Goal: Task Accomplishment & Management: Manage account settings

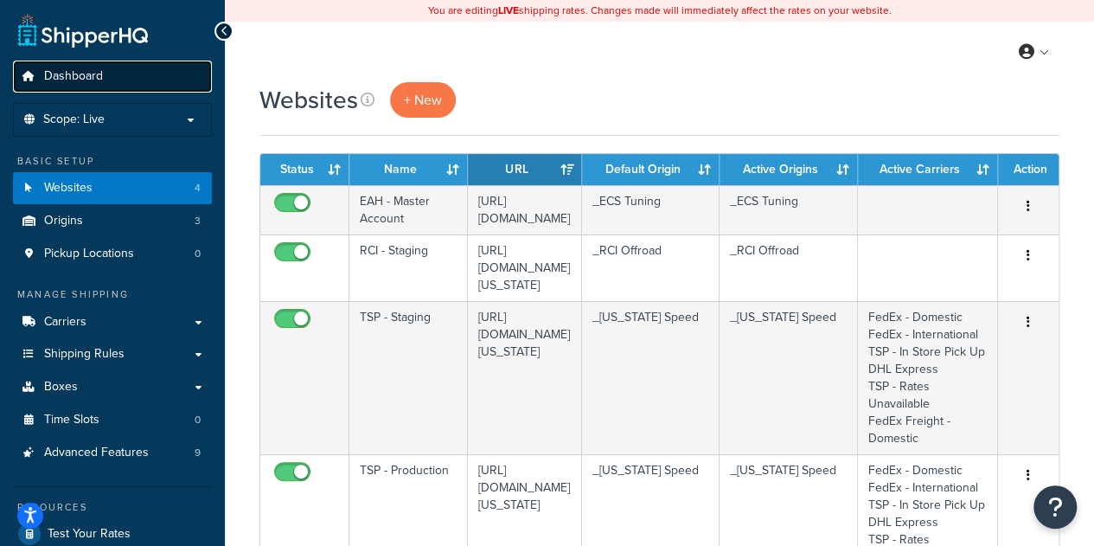
click at [109, 74] on link "Dashboard" at bounding box center [112, 77] width 199 height 32
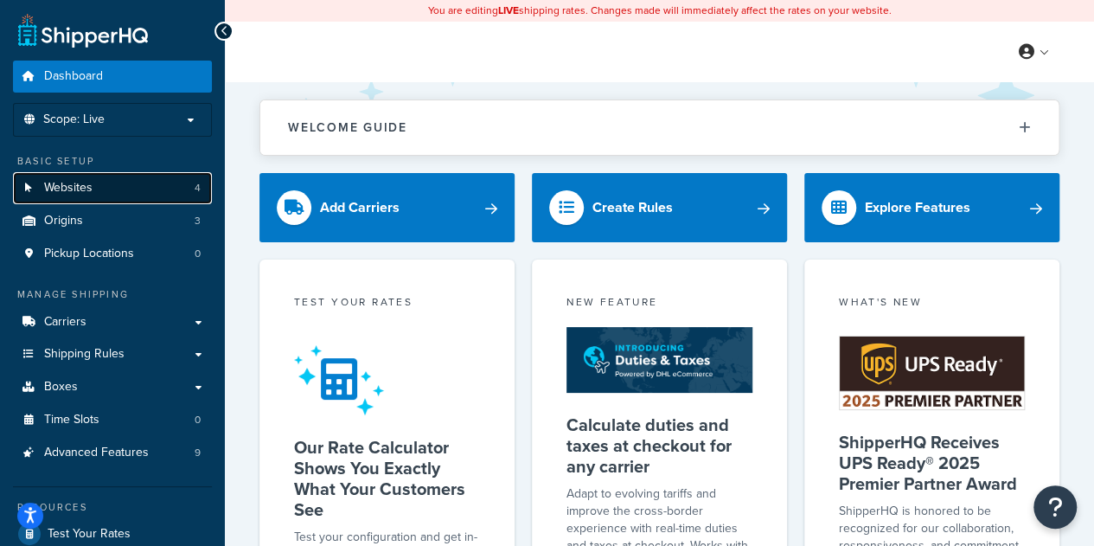
click at [121, 189] on link "Websites 4" at bounding box center [112, 188] width 199 height 32
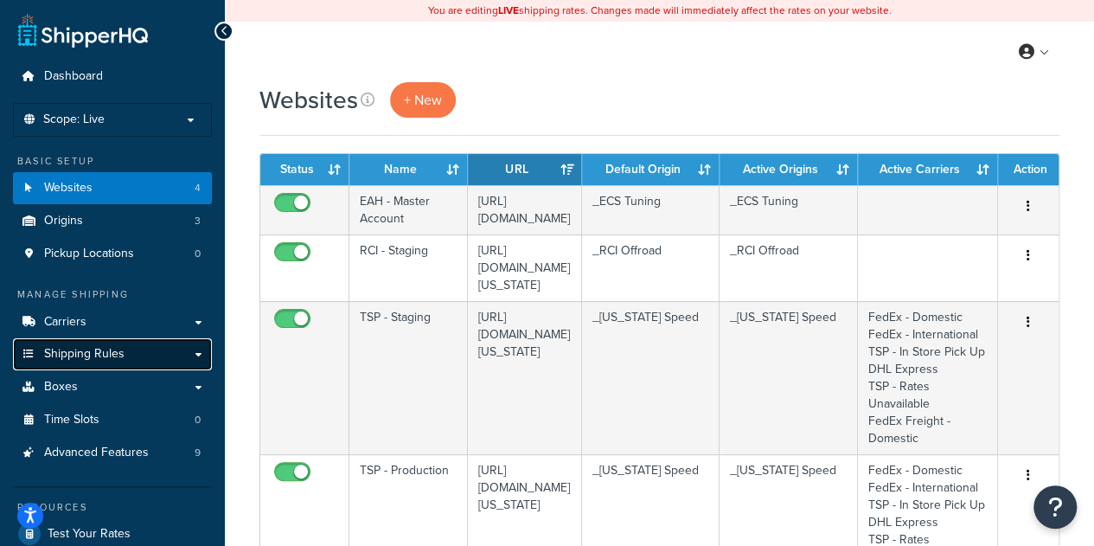
click at [121, 356] on span "Shipping Rules" at bounding box center [84, 354] width 80 height 15
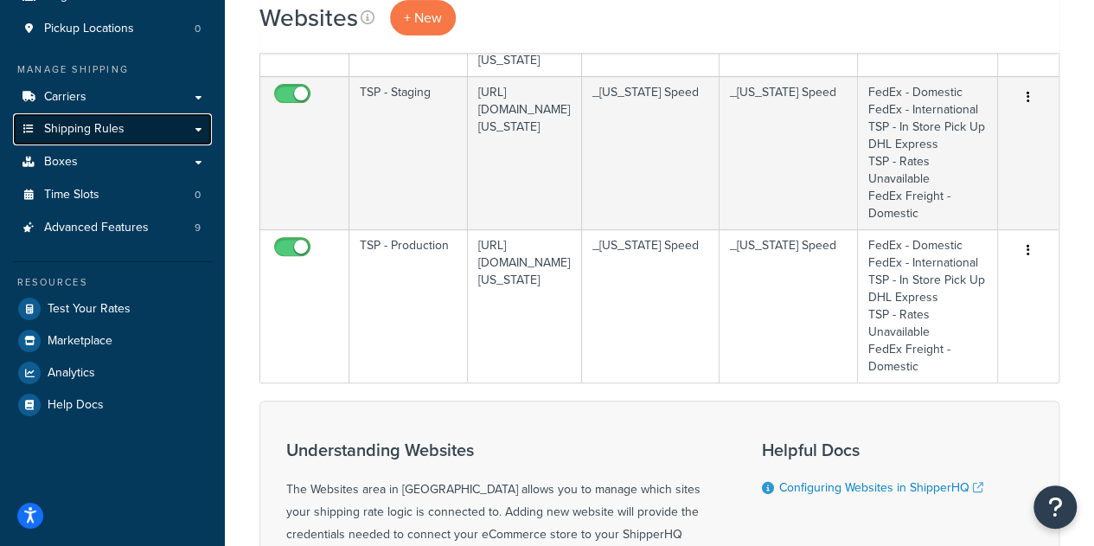
scroll to position [241, 0]
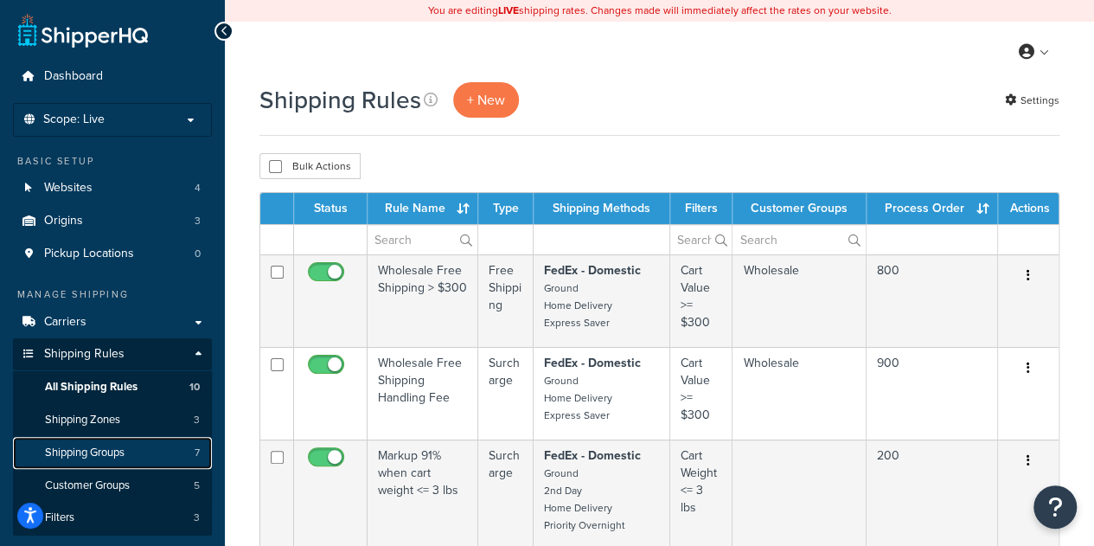
click at [125, 457] on span "Shipping Groups" at bounding box center [85, 452] width 80 height 15
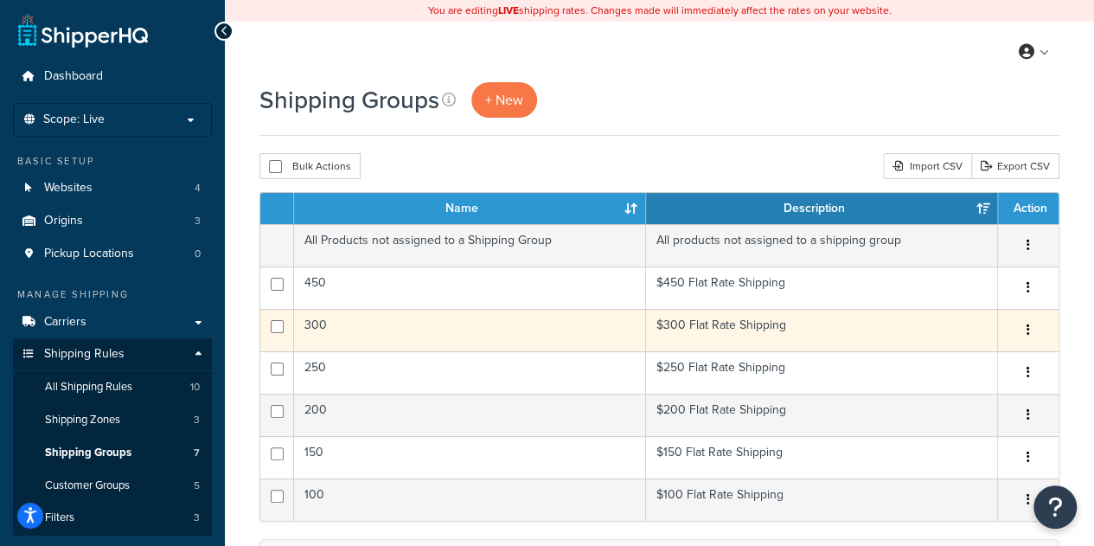
scroll to position [125, 0]
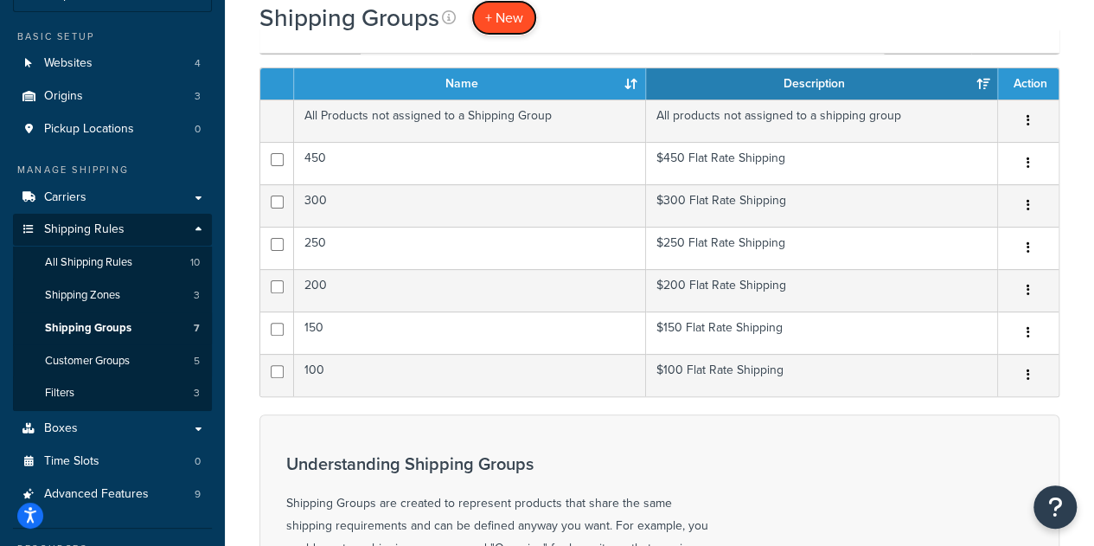
click at [503, 8] on span "+ New" at bounding box center [504, 18] width 38 height 20
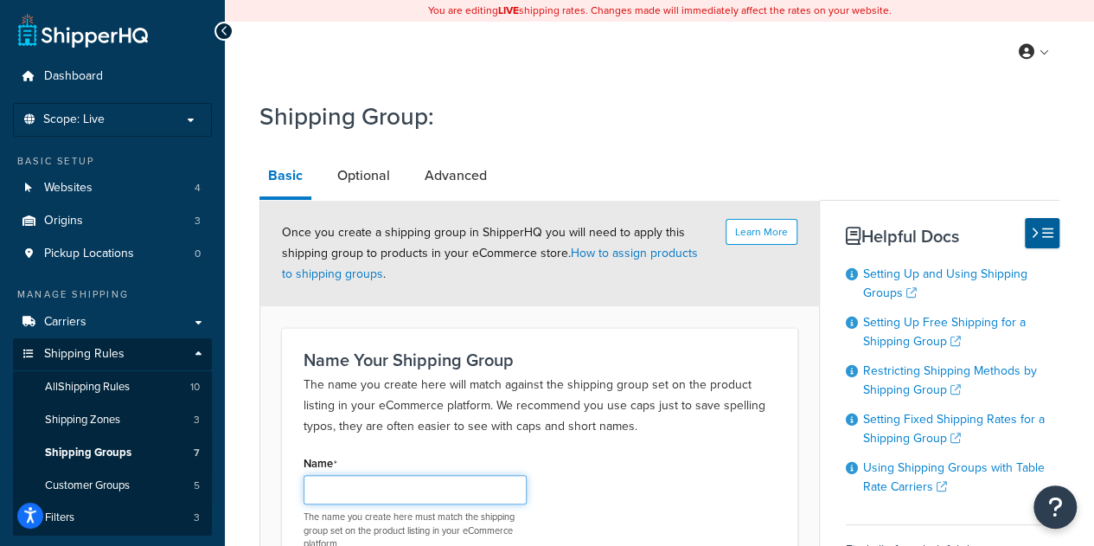
click at [401, 497] on input "Name" at bounding box center [415, 489] width 223 height 29
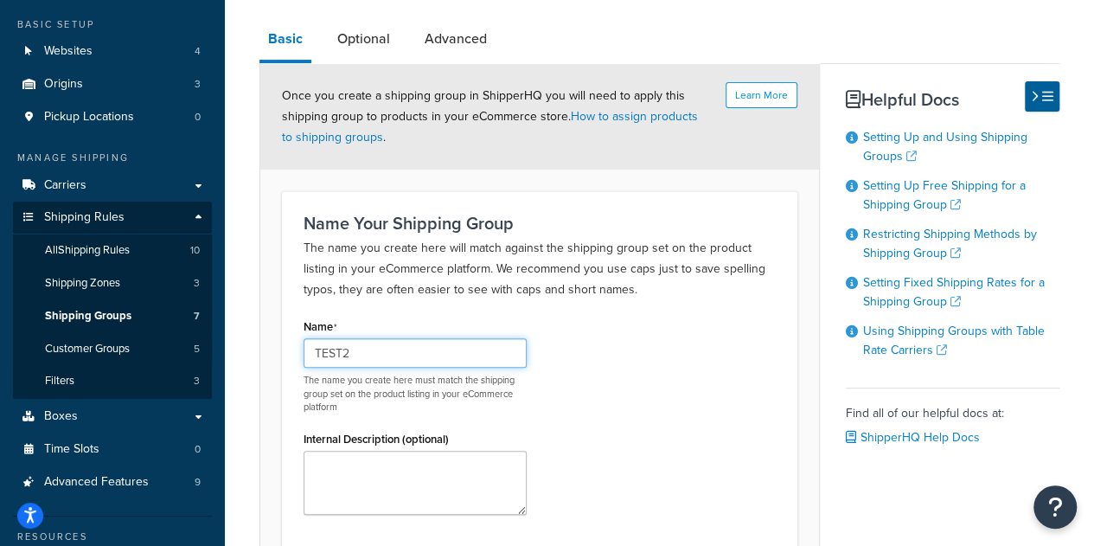
scroll to position [104, 0]
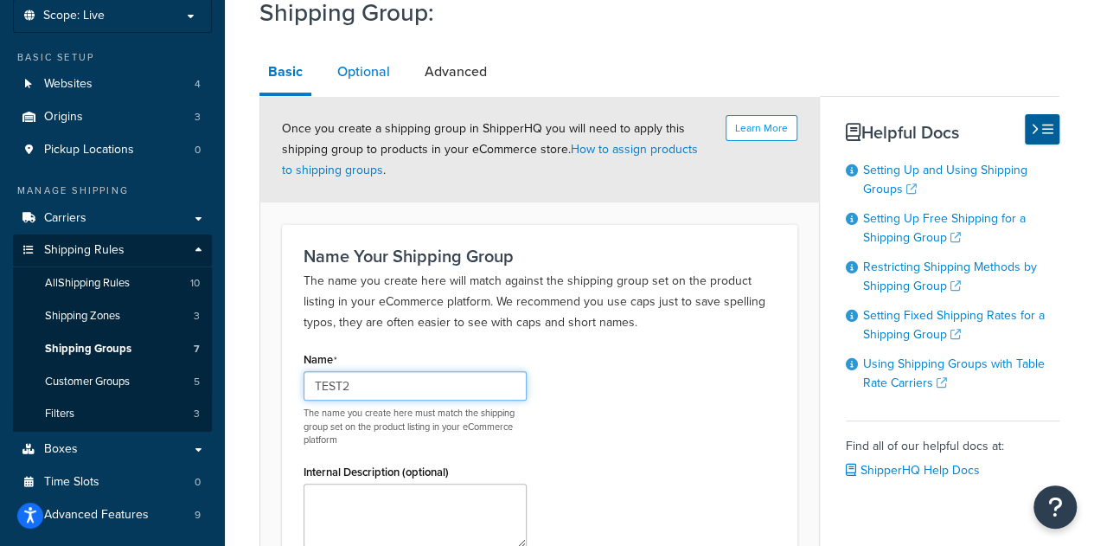
type input "TEST2"
click at [374, 74] on link "Optional" at bounding box center [364, 72] width 70 height 42
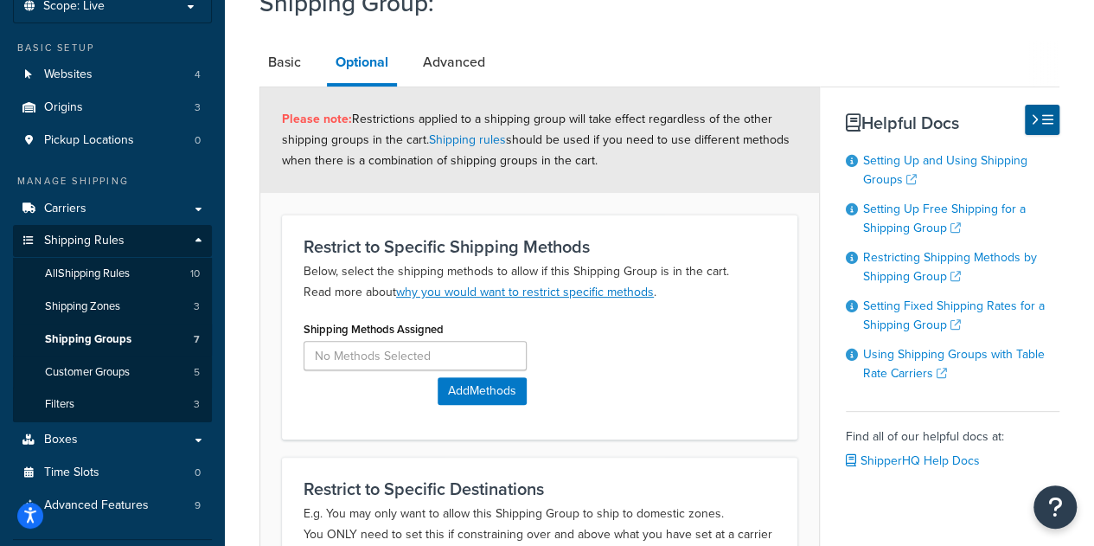
scroll to position [56, 0]
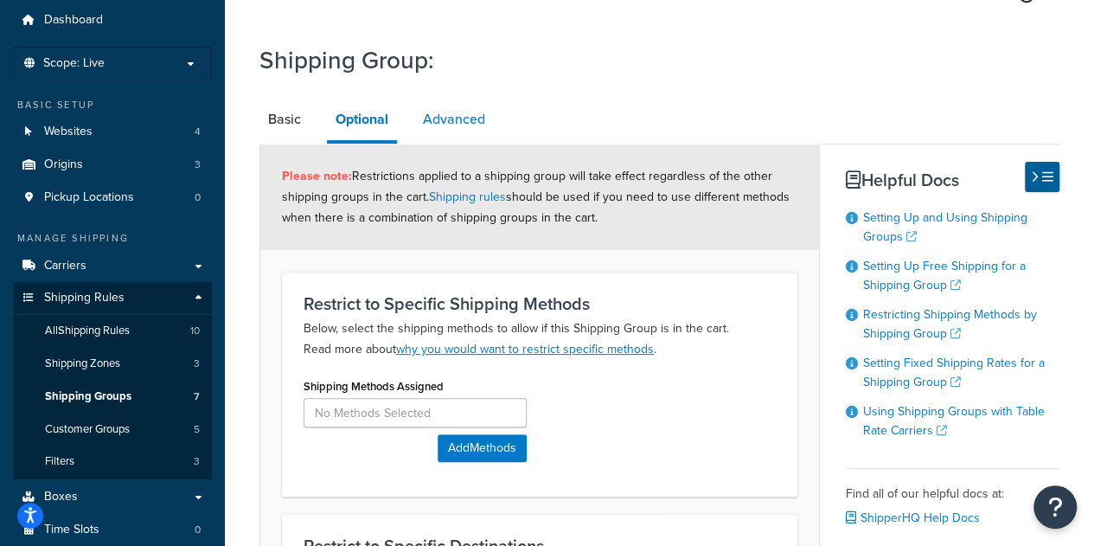
click at [464, 115] on link "Advanced" at bounding box center [454, 120] width 80 height 42
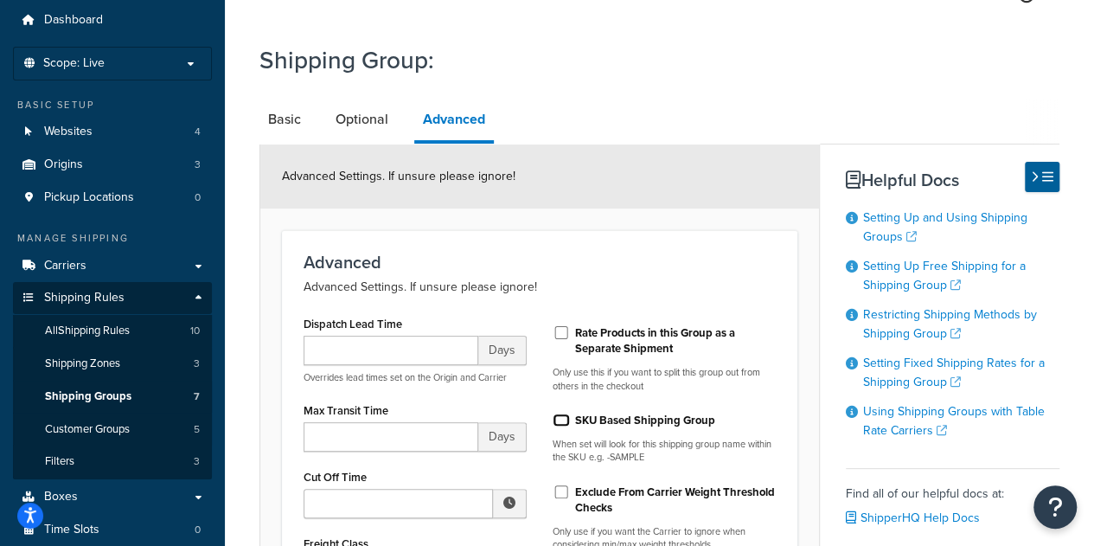
click at [564, 413] on input "SKU Based Shipping Group" at bounding box center [561, 419] width 17 height 13
checkbox input "true"
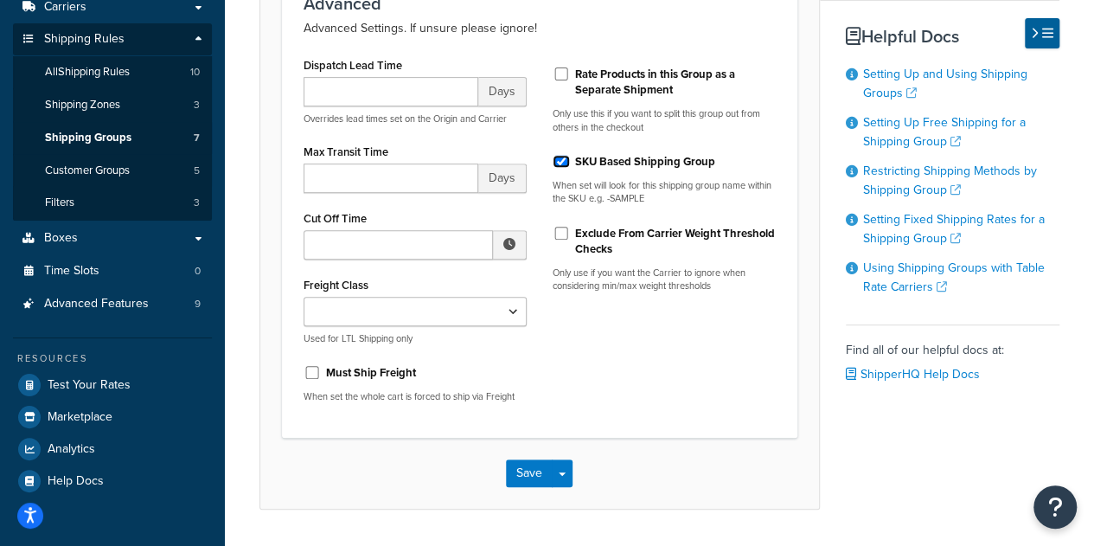
scroll to position [364, 0]
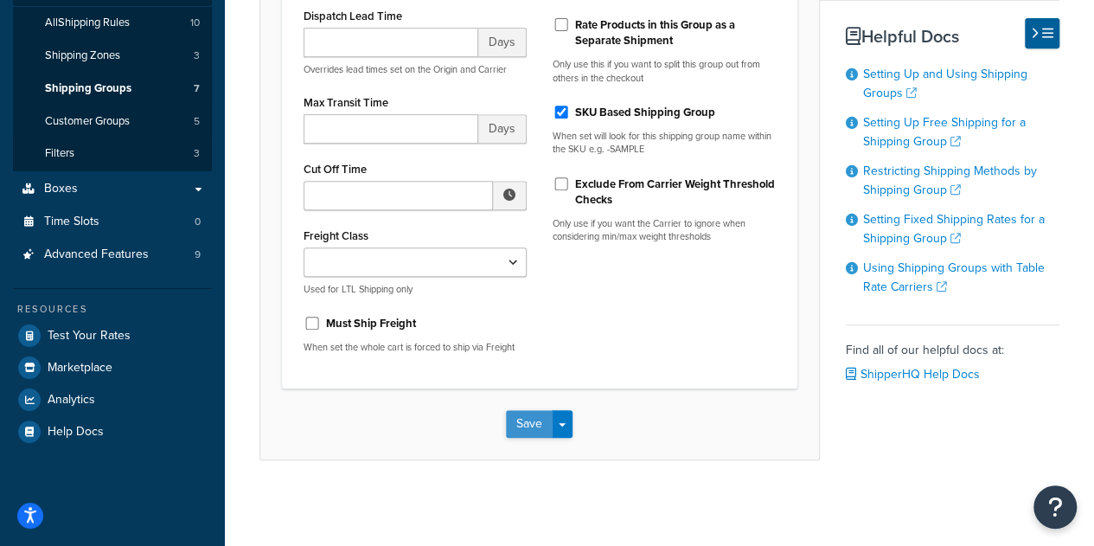
click at [528, 423] on button "Save" at bounding box center [529, 424] width 47 height 28
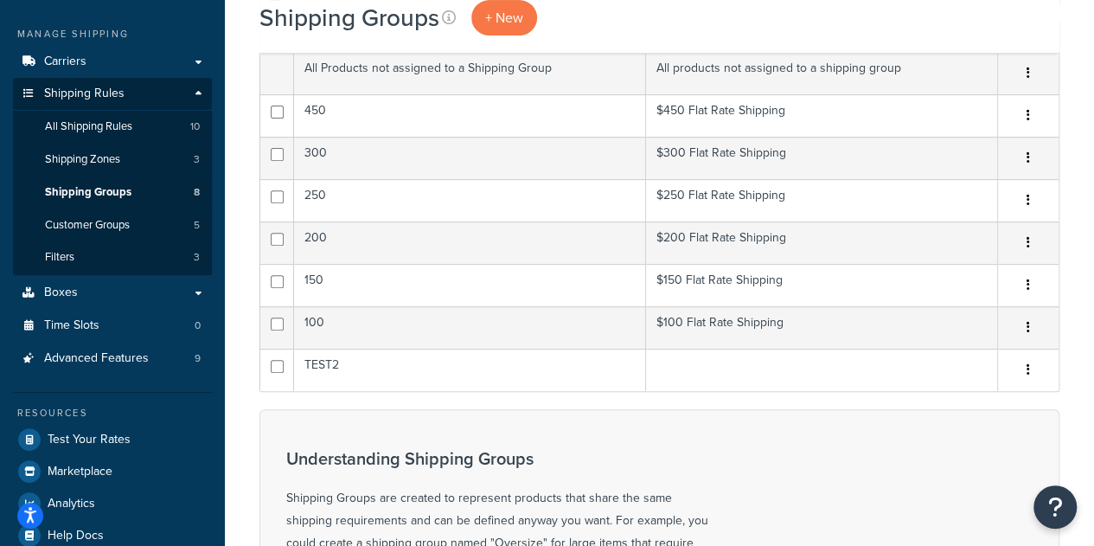
scroll to position [261, 0]
click at [489, 28] on link "+ New" at bounding box center [504, 17] width 66 height 35
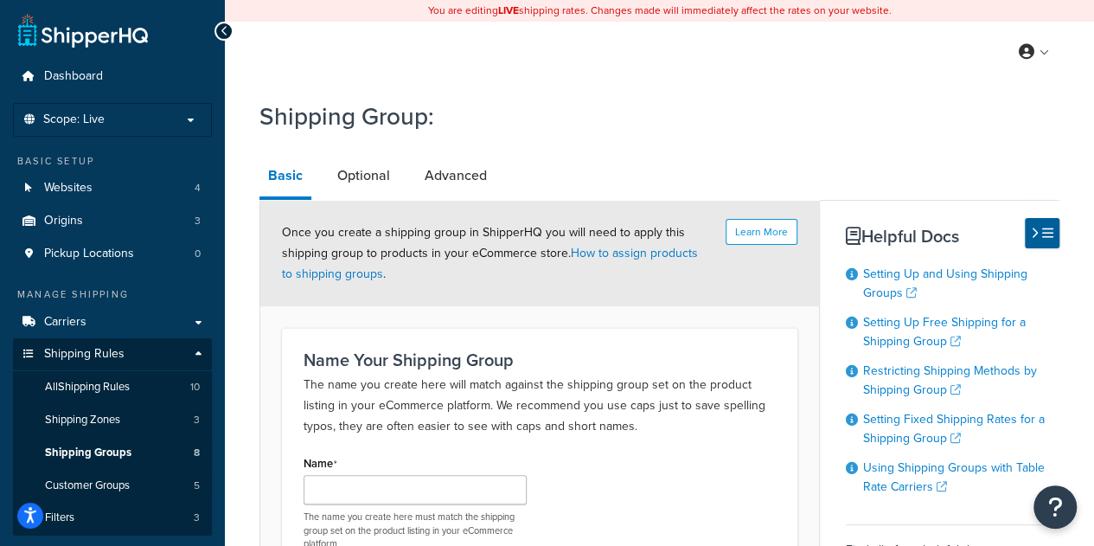
scroll to position [297, 0]
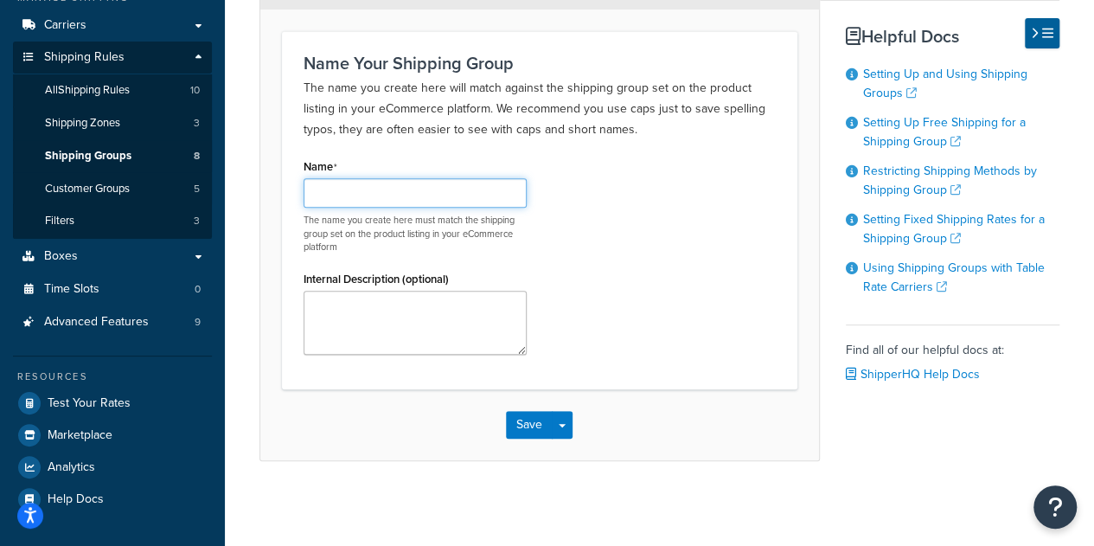
click at [367, 192] on input "Name" at bounding box center [415, 192] width 223 height 29
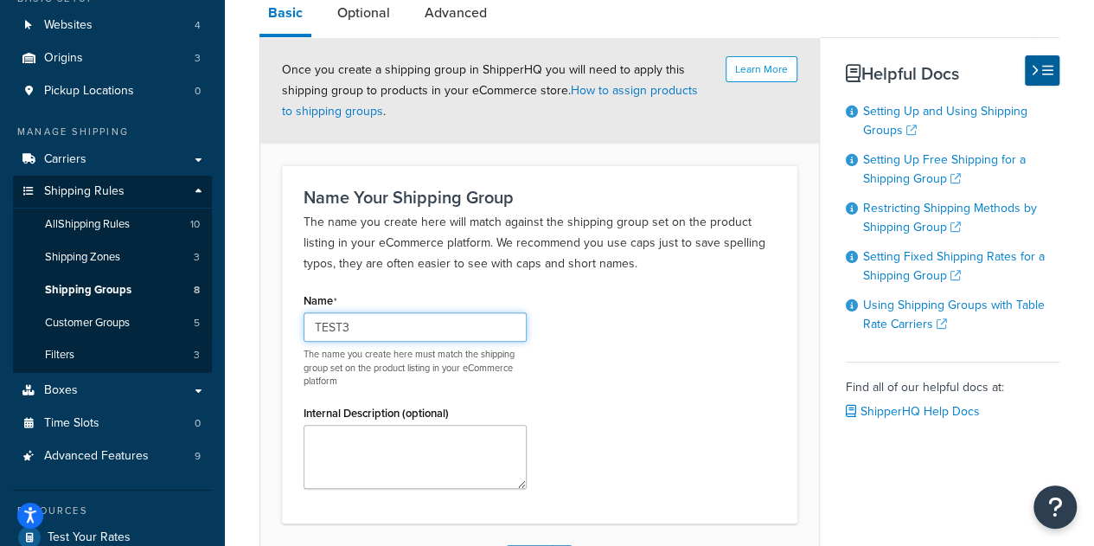
scroll to position [161, 0]
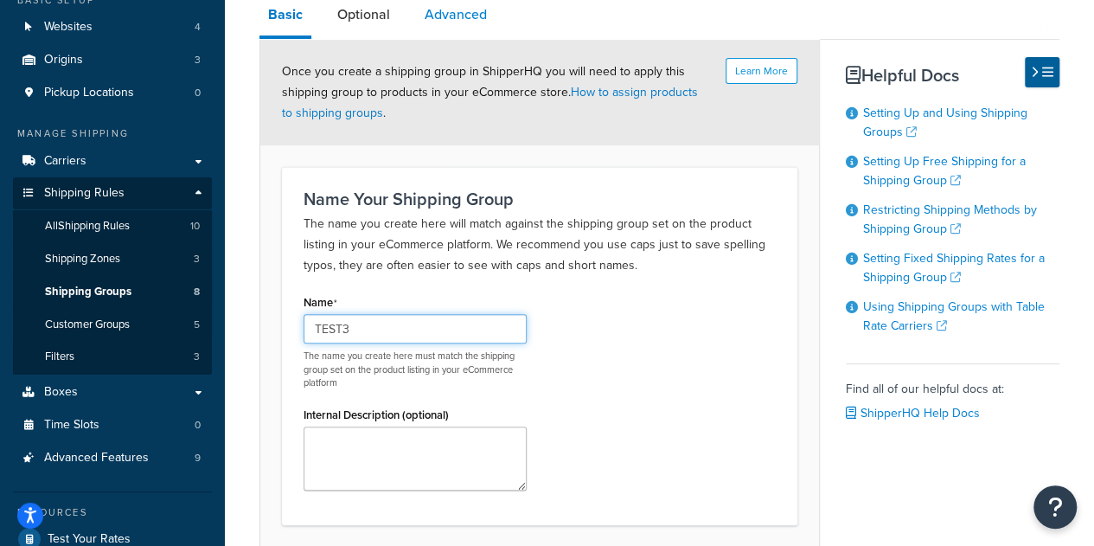
type input "TEST3"
click at [432, 10] on link "Advanced" at bounding box center [456, 15] width 80 height 42
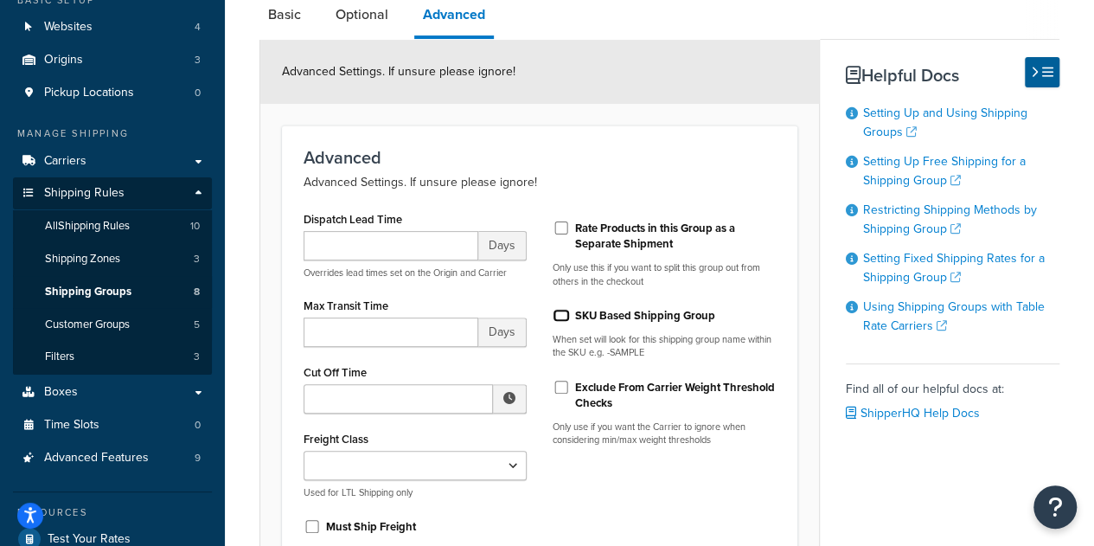
click at [556, 319] on input "SKU Based Shipping Group" at bounding box center [561, 315] width 17 height 13
checkbox input "true"
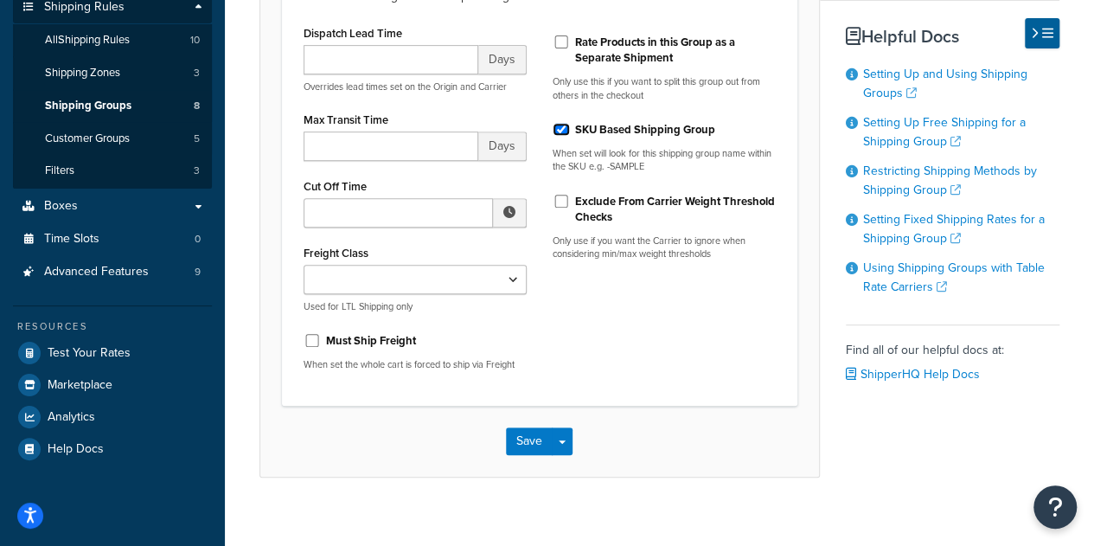
scroll to position [364, 0]
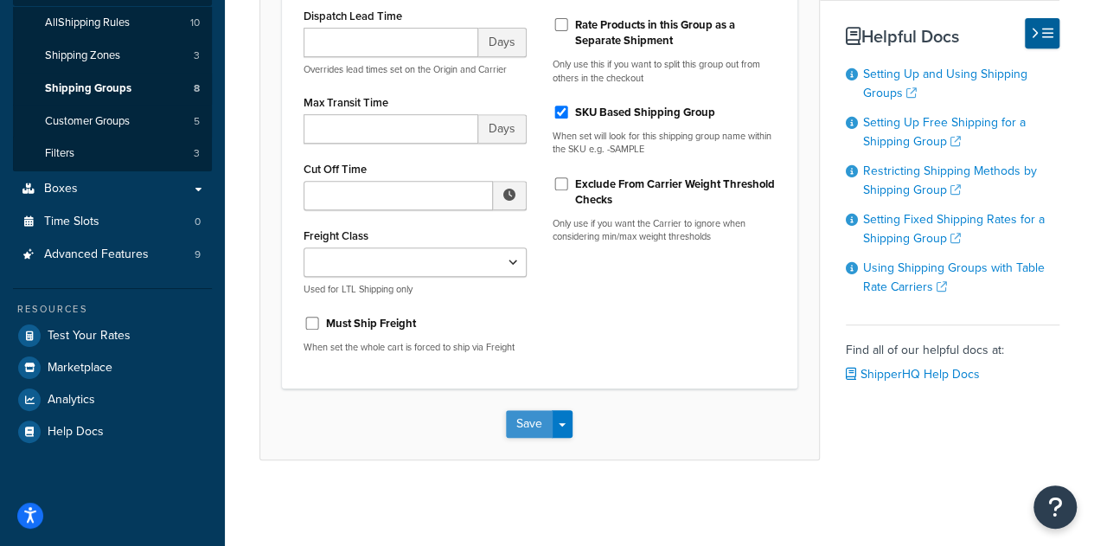
click at [527, 414] on button "Save" at bounding box center [529, 424] width 47 height 28
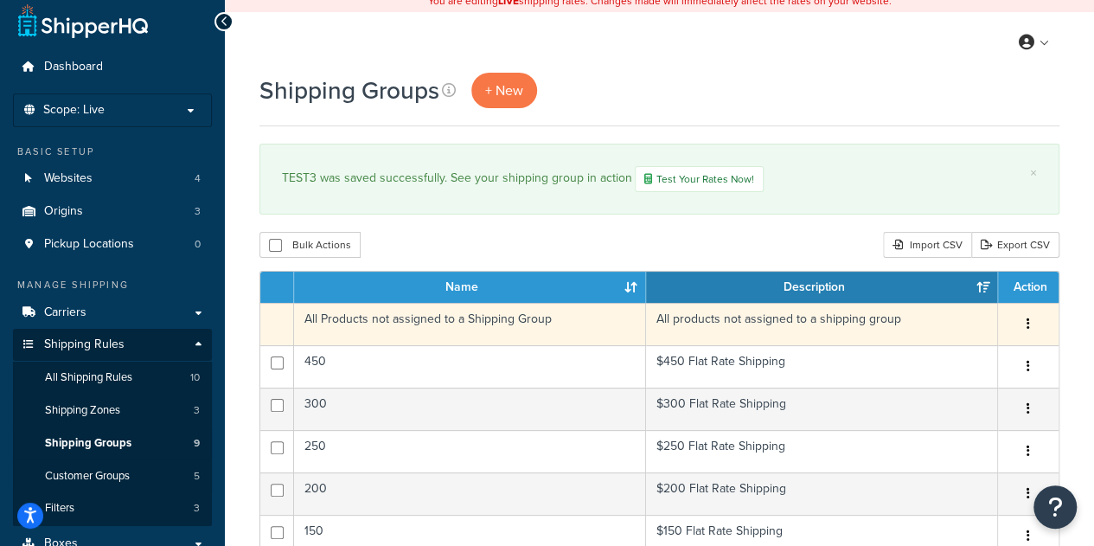
scroll to position [7, 0]
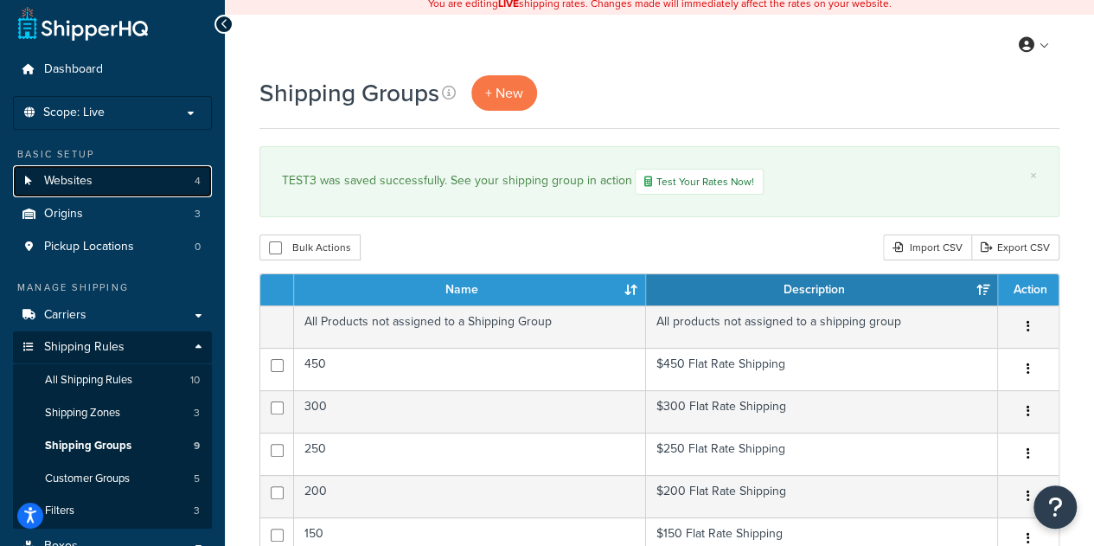
click at [144, 187] on link "Websites 4" at bounding box center [112, 181] width 199 height 32
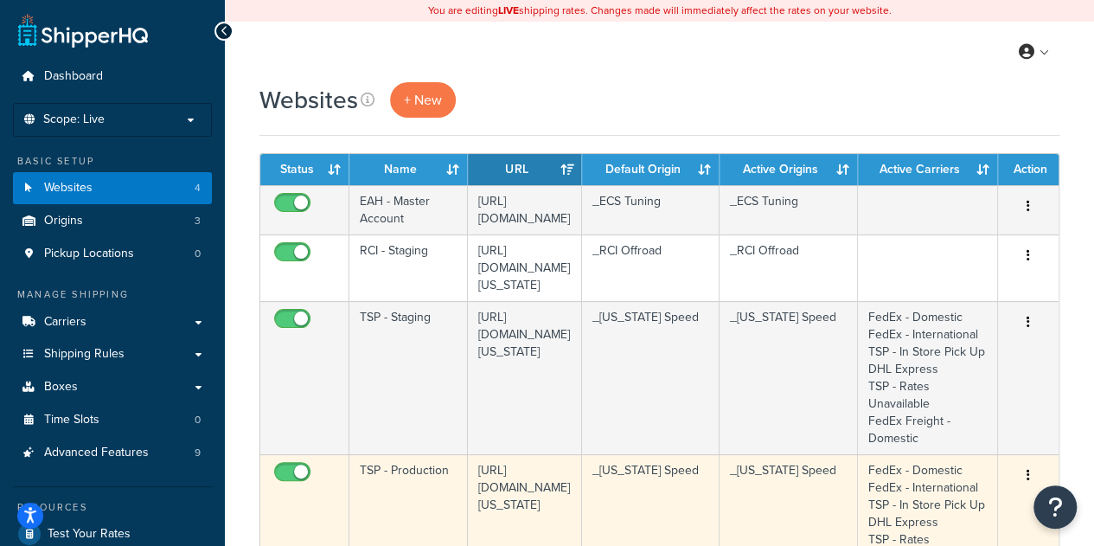
click at [415, 487] on td "TSP - Production" at bounding box center [408, 530] width 118 height 153
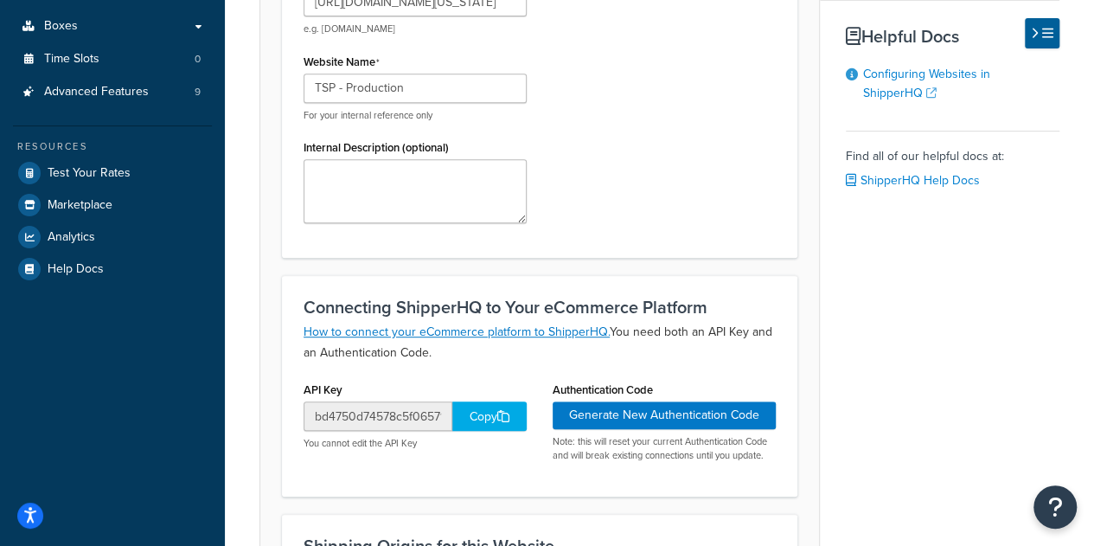
scroll to position [387, 0]
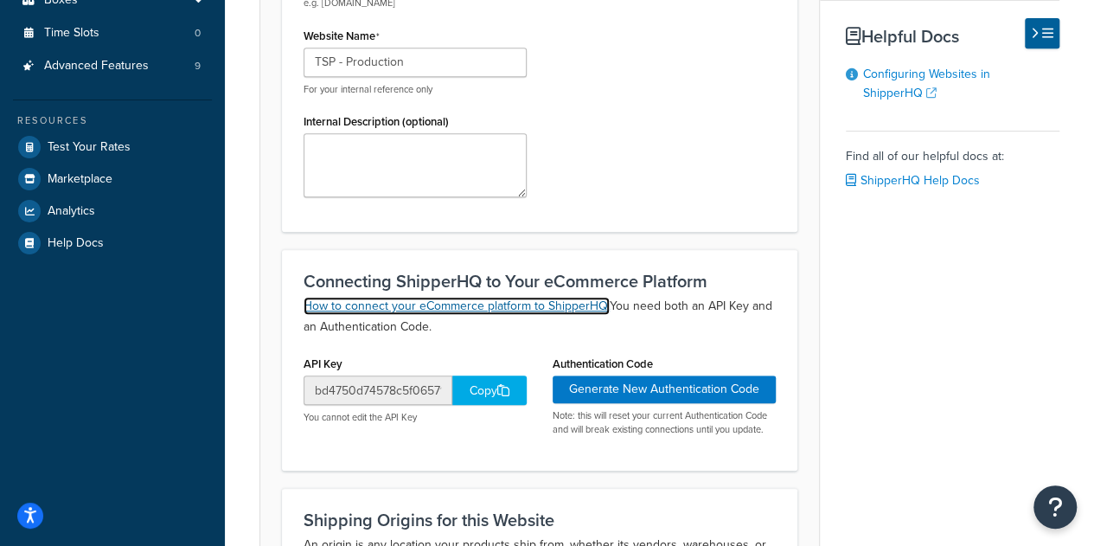
click at [471, 307] on link "How to connect your eCommerce platform to ShipperHQ." at bounding box center [457, 306] width 306 height 18
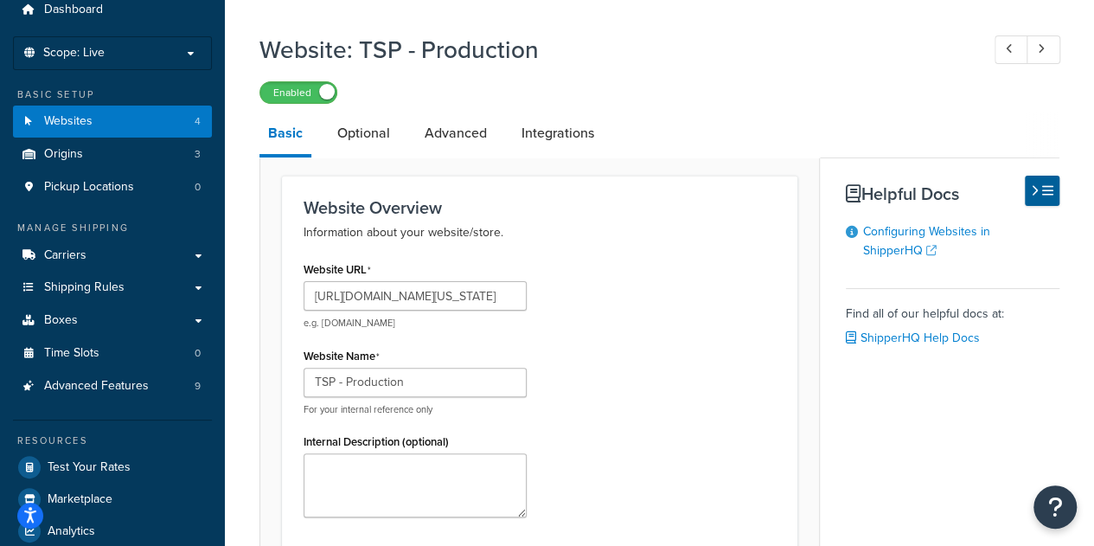
scroll to position [0, 0]
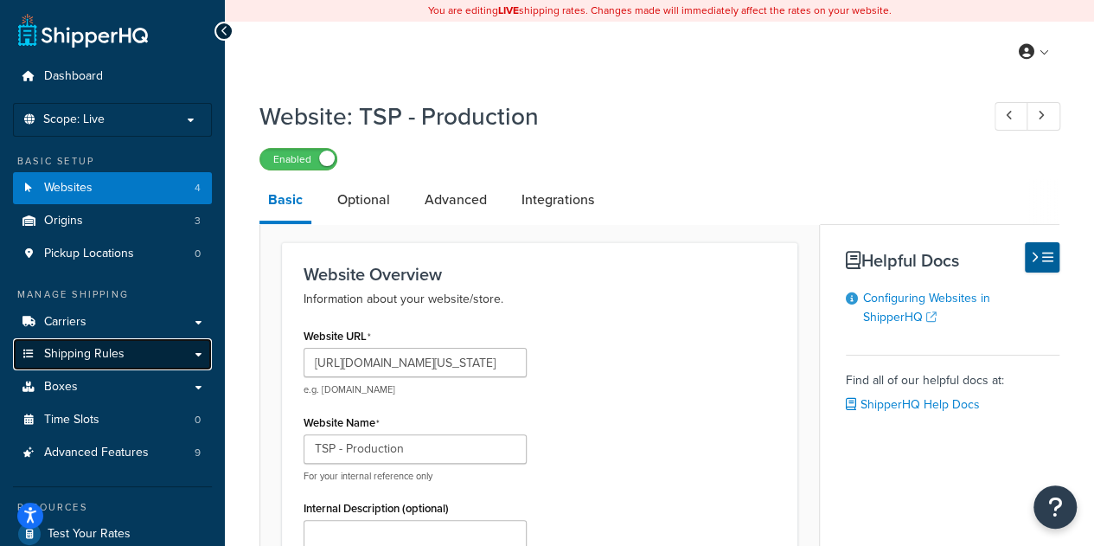
click at [137, 345] on link "Shipping Rules" at bounding box center [112, 354] width 199 height 32
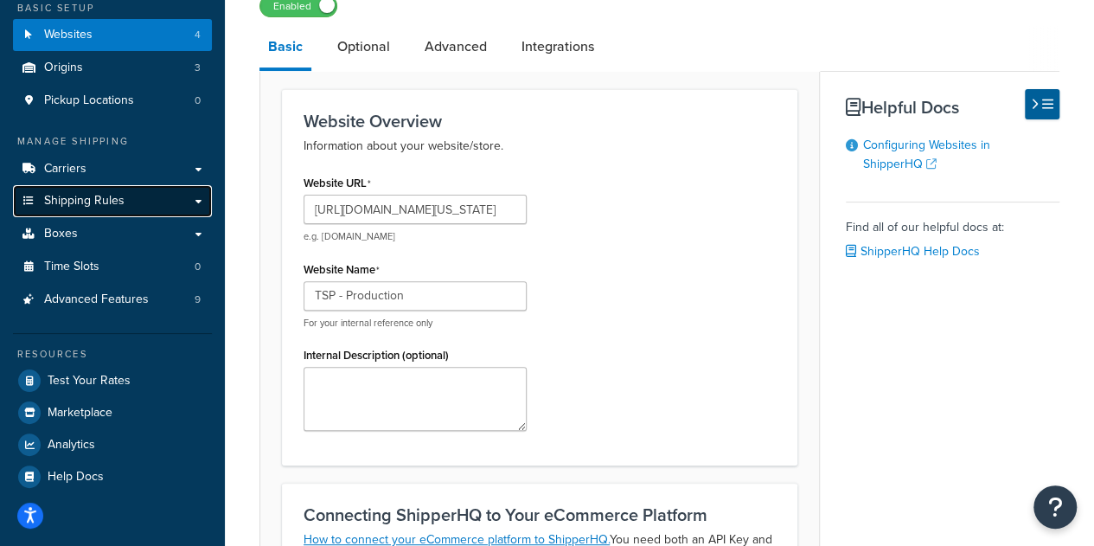
scroll to position [162, 0]
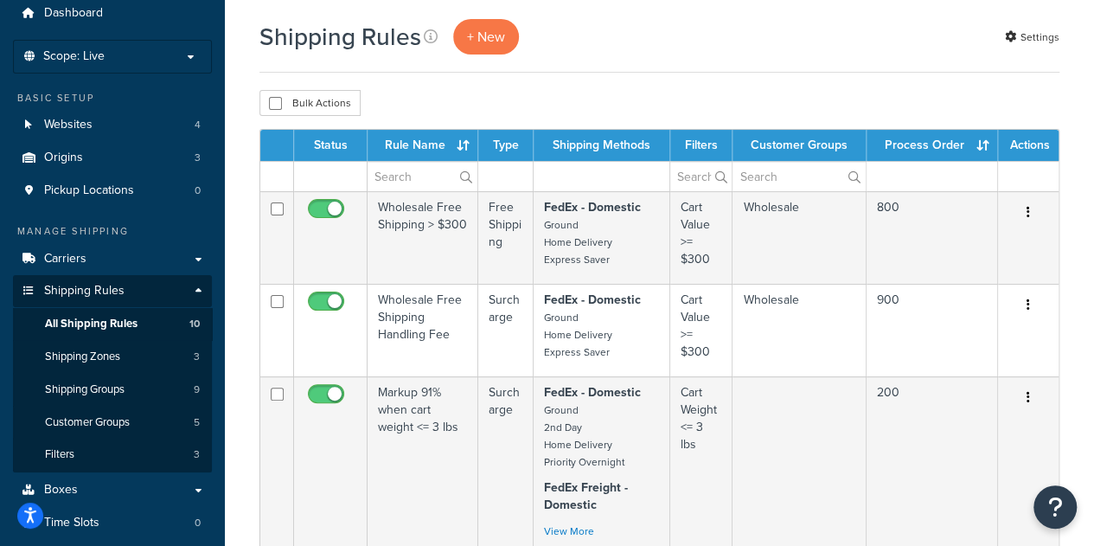
scroll to position [62, 0]
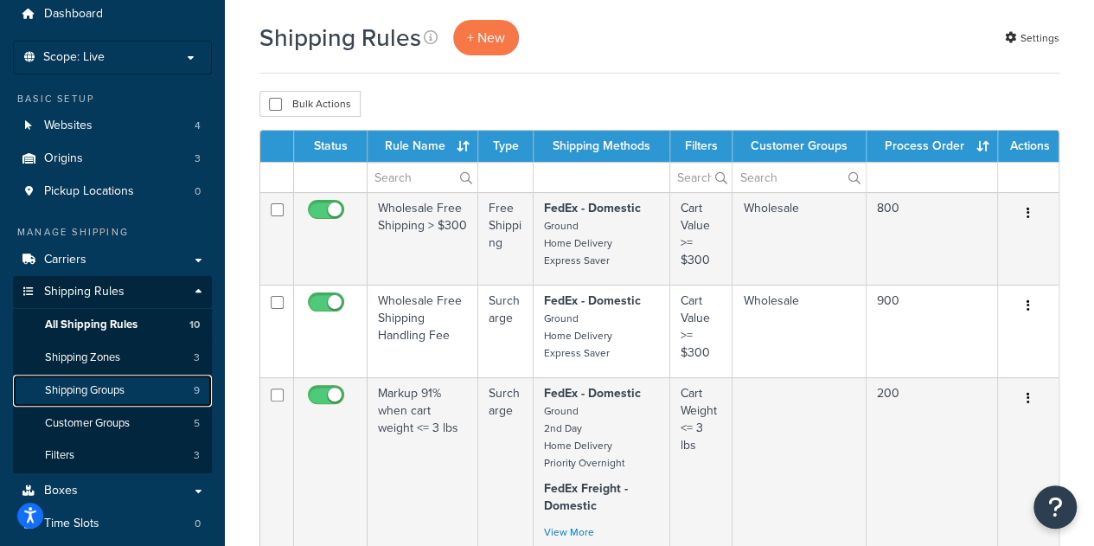
click at [116, 392] on span "Shipping Groups" at bounding box center [85, 390] width 80 height 15
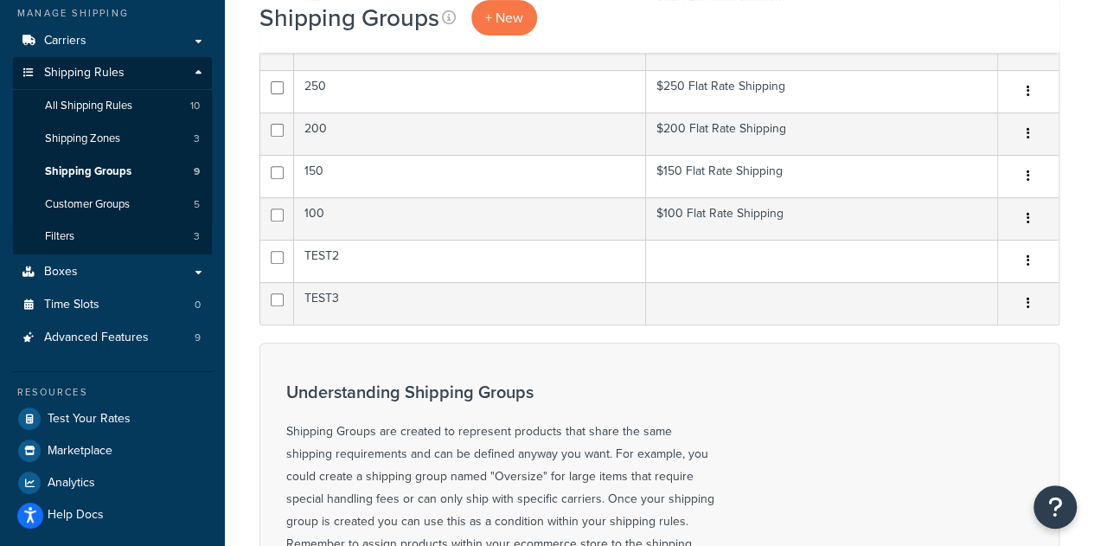
scroll to position [239, 0]
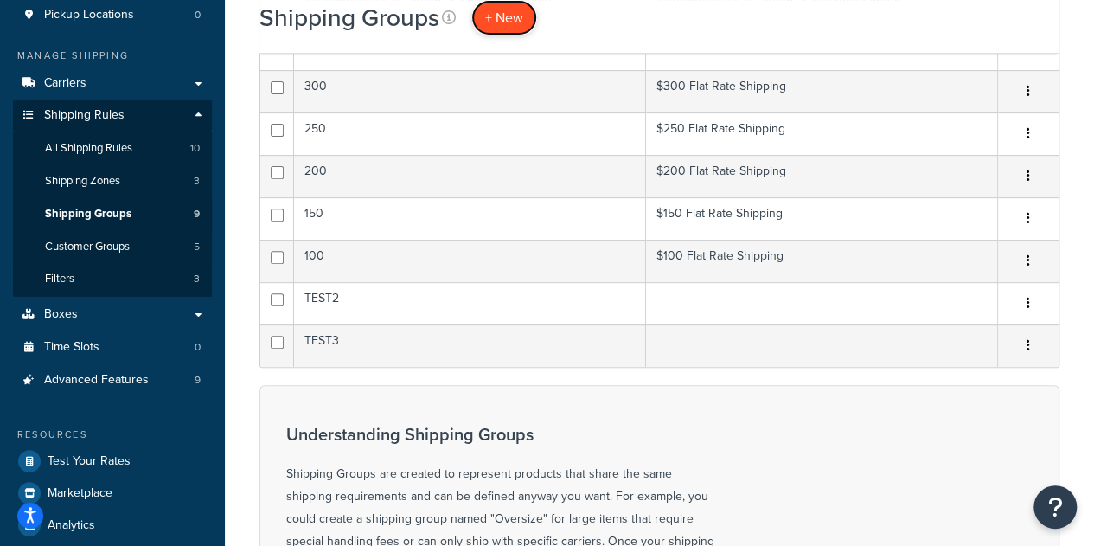
click at [491, 22] on span "+ New" at bounding box center [504, 18] width 38 height 20
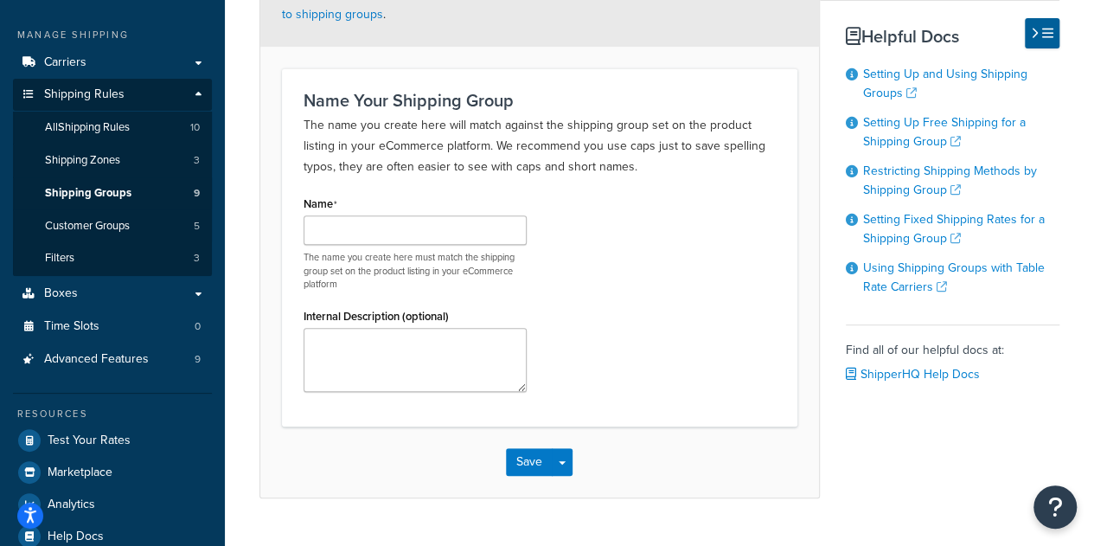
scroll to position [297, 0]
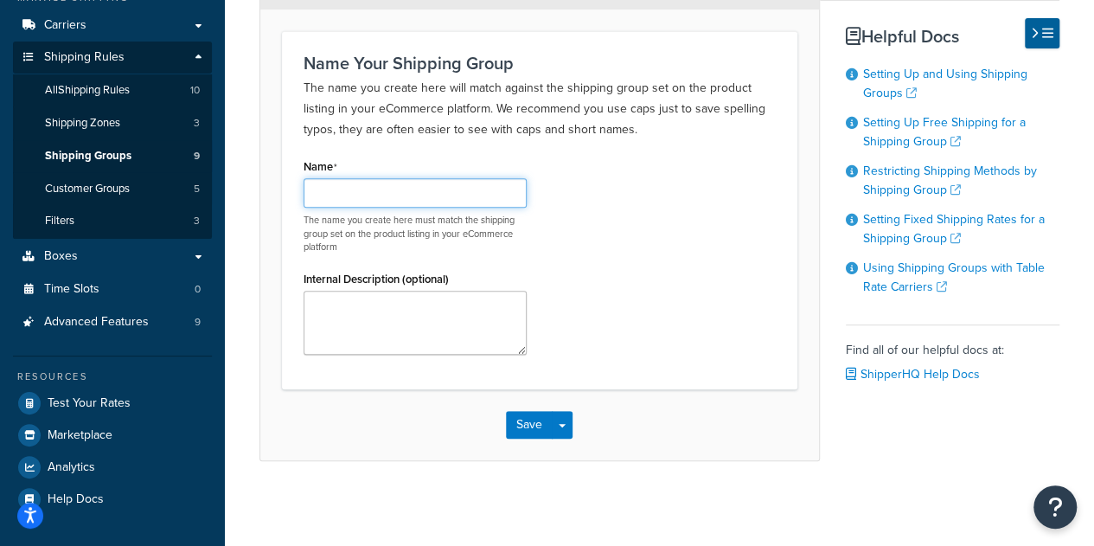
click at [394, 201] on input "Name" at bounding box center [415, 192] width 223 height 29
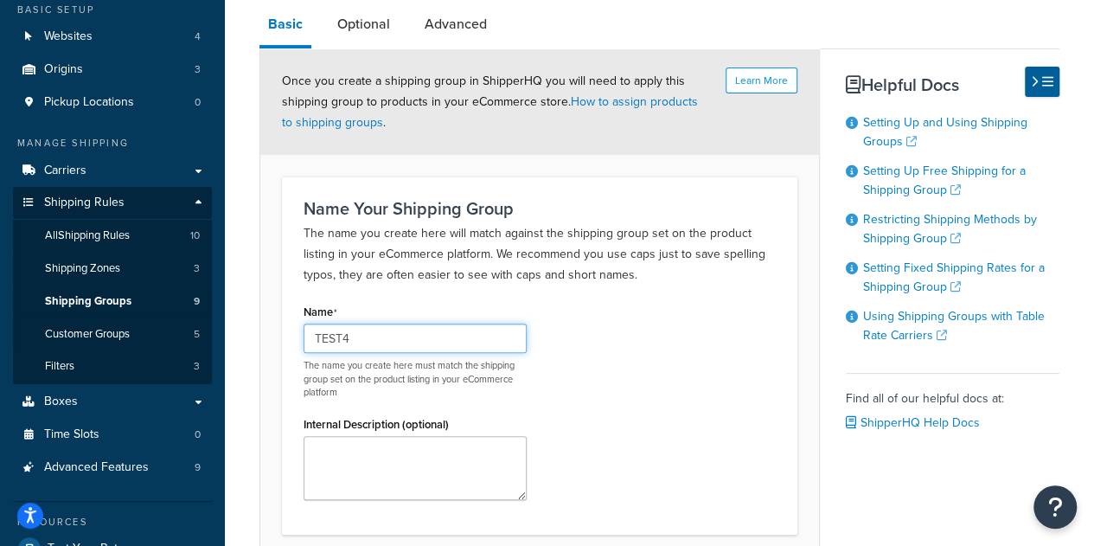
scroll to position [150, 0]
type input "TEST4"
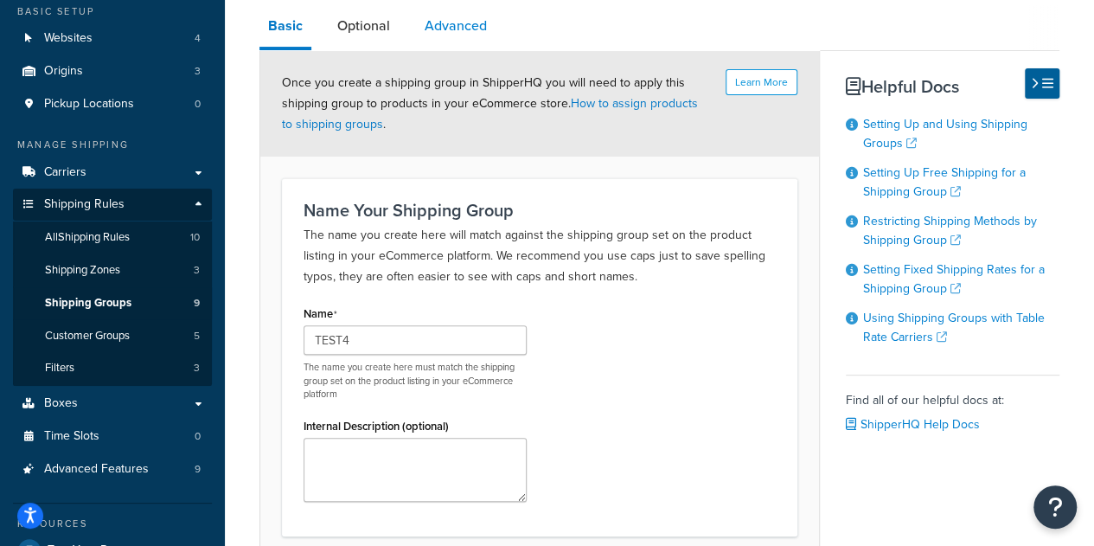
click at [468, 25] on link "Advanced" at bounding box center [456, 26] width 80 height 42
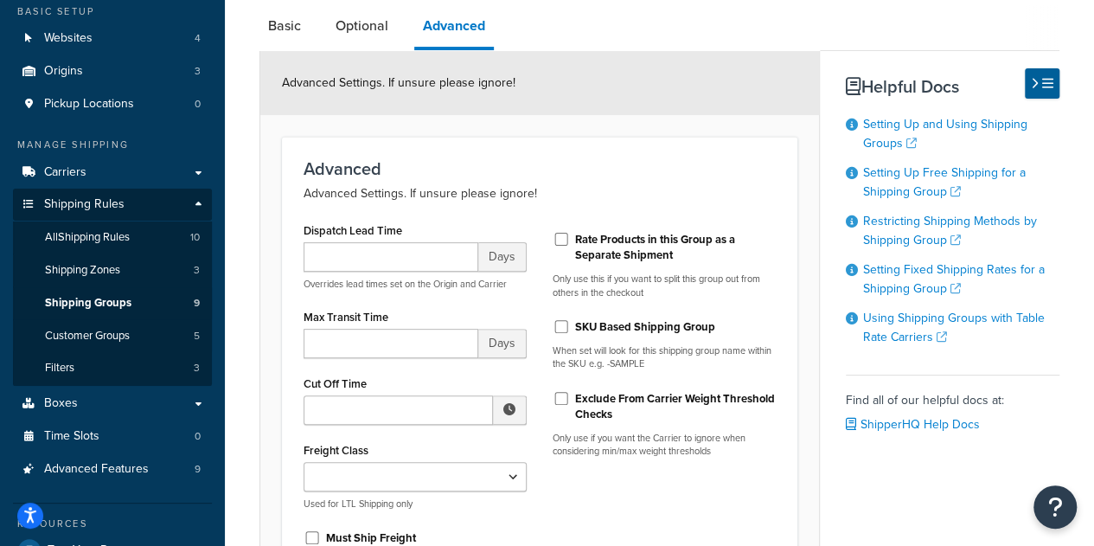
click at [575, 322] on label "SKU Based Shipping Group" at bounding box center [645, 327] width 140 height 16
click at [570, 322] on input "SKU Based Shipping Group" at bounding box center [561, 326] width 17 height 13
checkbox input "true"
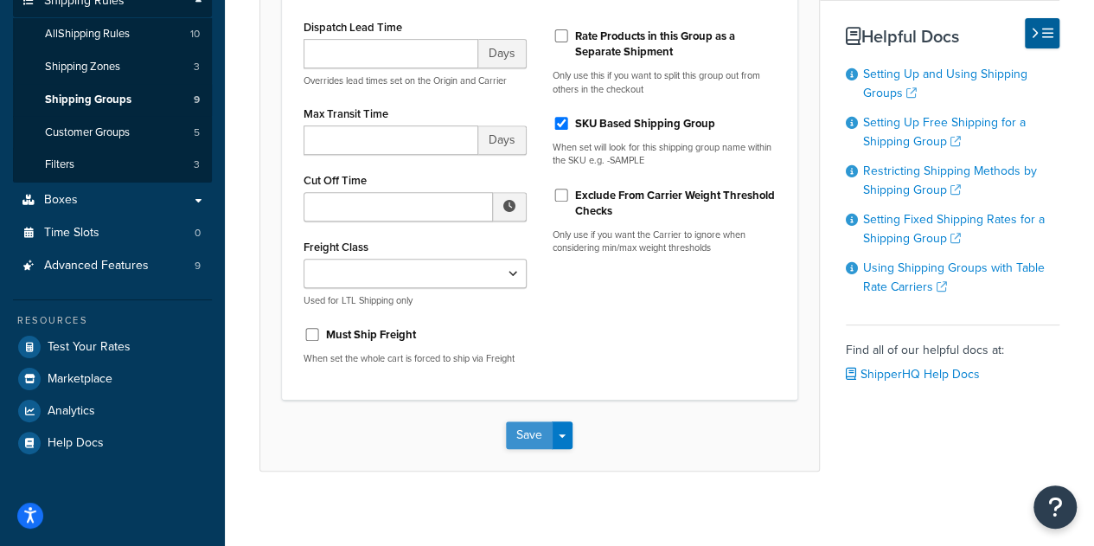
click at [520, 441] on button "Save" at bounding box center [529, 435] width 47 height 28
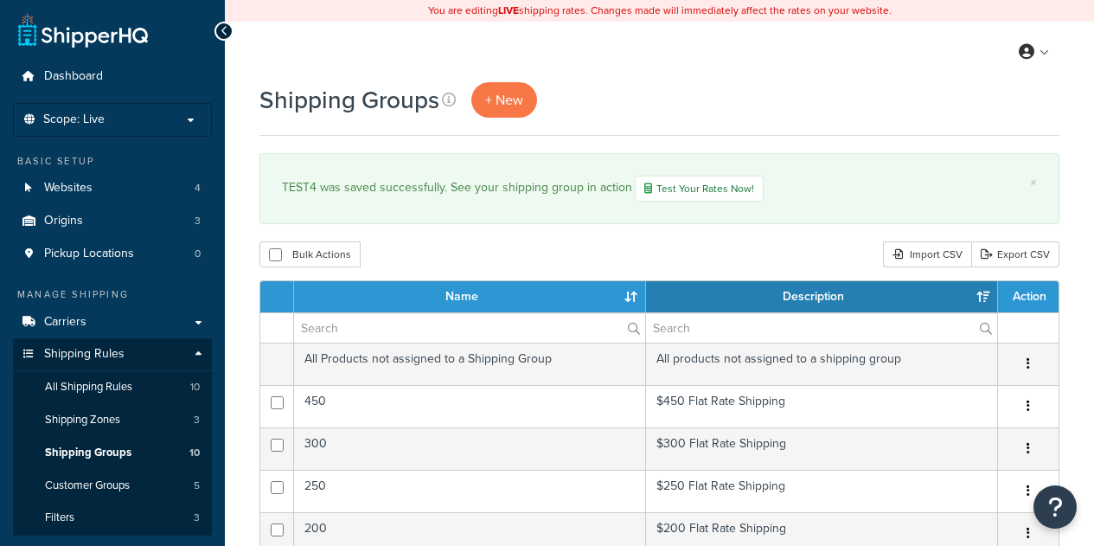
select select "15"
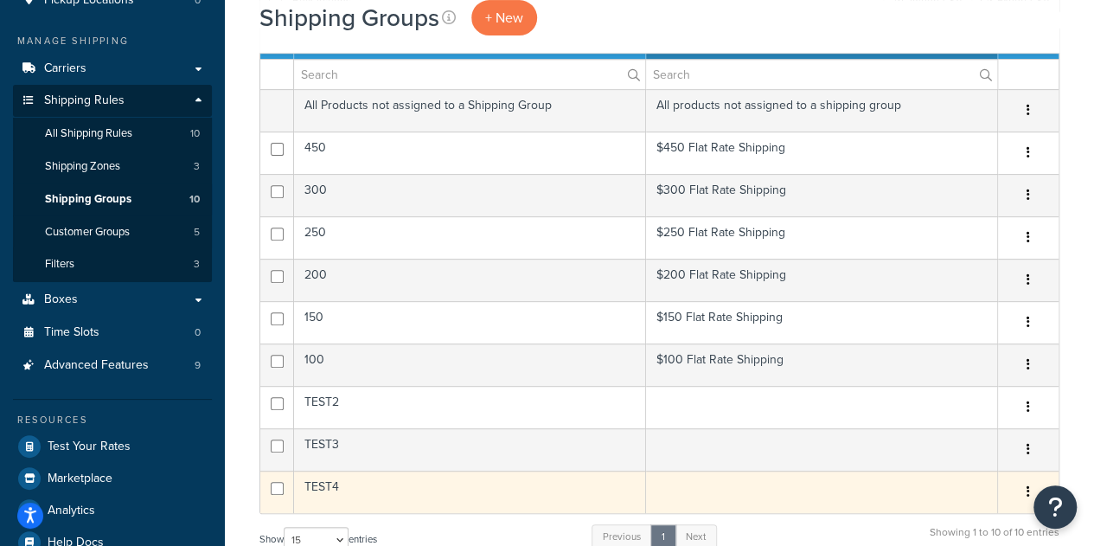
scroll to position [255, 0]
